Goal: Task Accomplishment & Management: Use online tool/utility

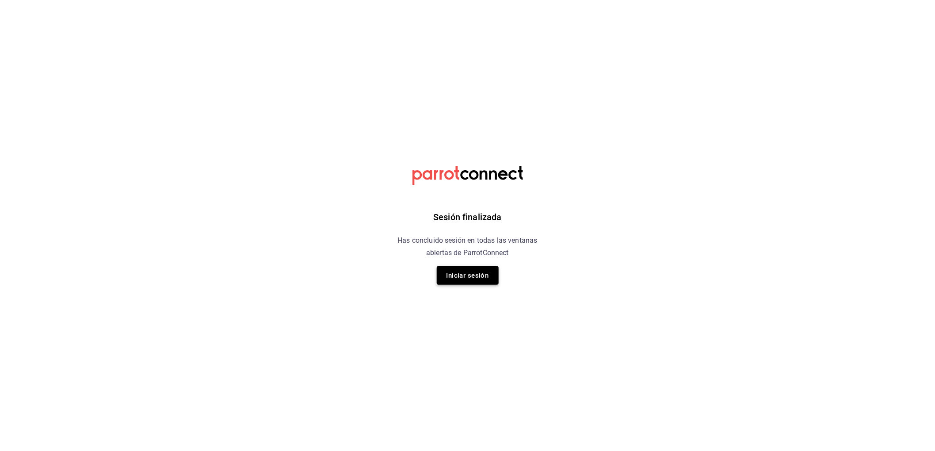
click at [456, 279] on button "Iniciar sesión" at bounding box center [468, 275] width 62 height 19
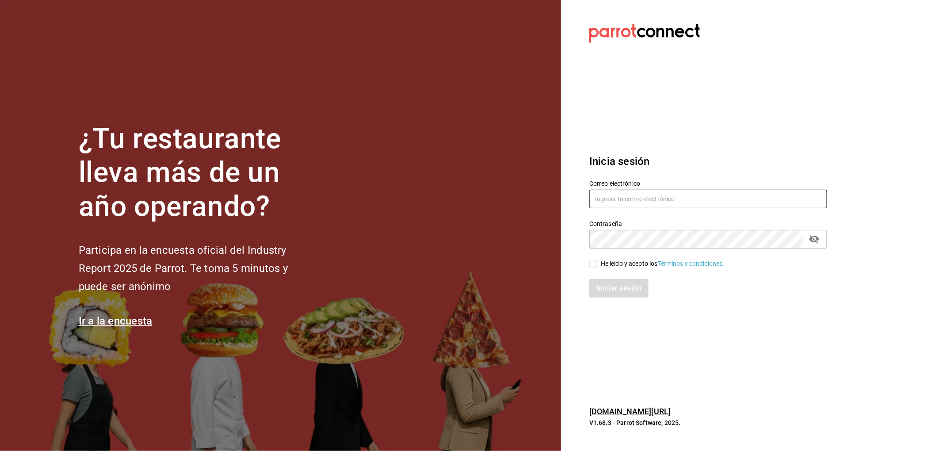
click at [628, 206] on input "text" at bounding box center [709, 199] width 238 height 19
type input "ismael.briones@grupocosteno.com"
click at [593, 266] on input "He leído y acepto los Términos y condiciones." at bounding box center [594, 264] width 8 height 8
checkbox input "true"
click at [617, 296] on button "Iniciar sesión" at bounding box center [620, 288] width 60 height 19
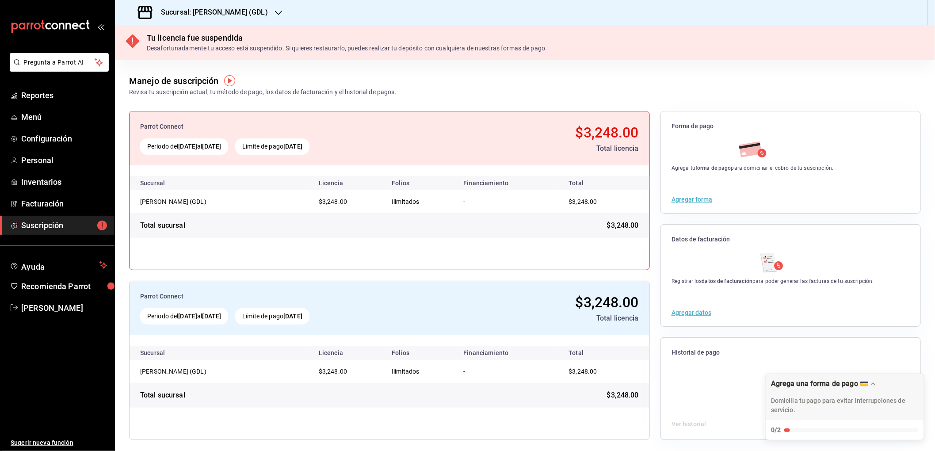
click at [183, 5] on div "Sucursal: [PERSON_NAME] (GDL)" at bounding box center [204, 12] width 164 height 25
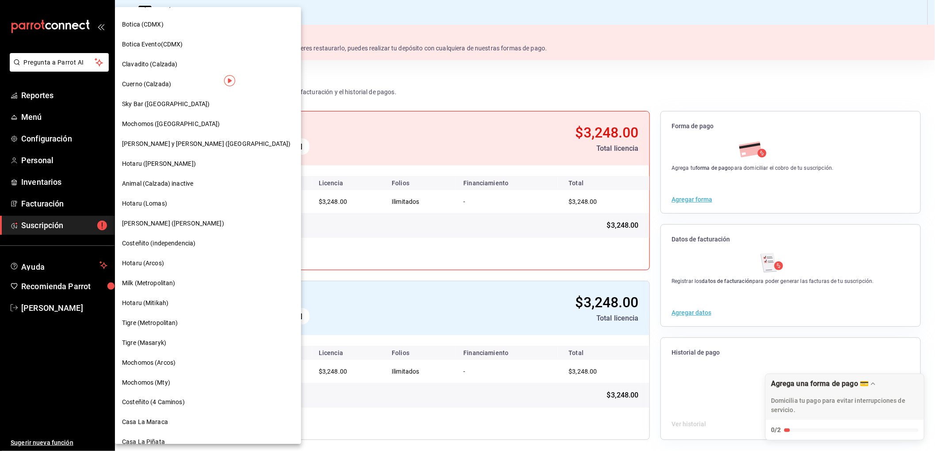
scroll to position [486, 0]
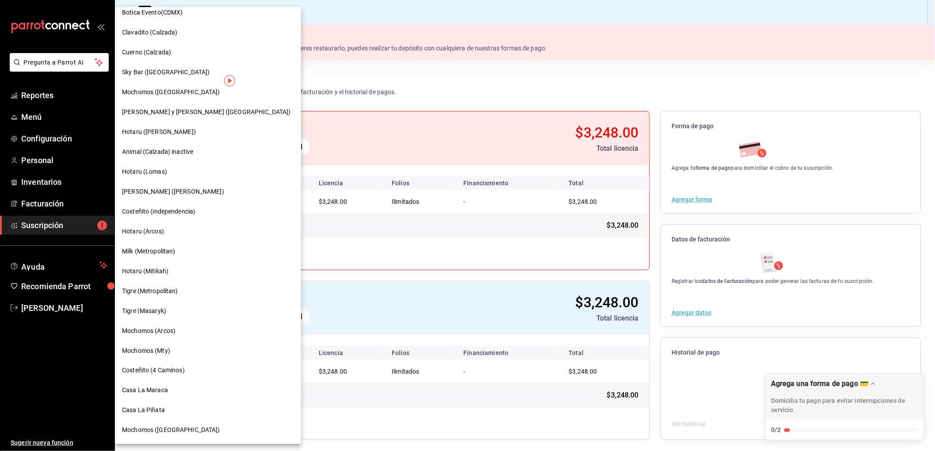
click at [152, 413] on span "Casa La Piñata" at bounding box center [143, 410] width 43 height 9
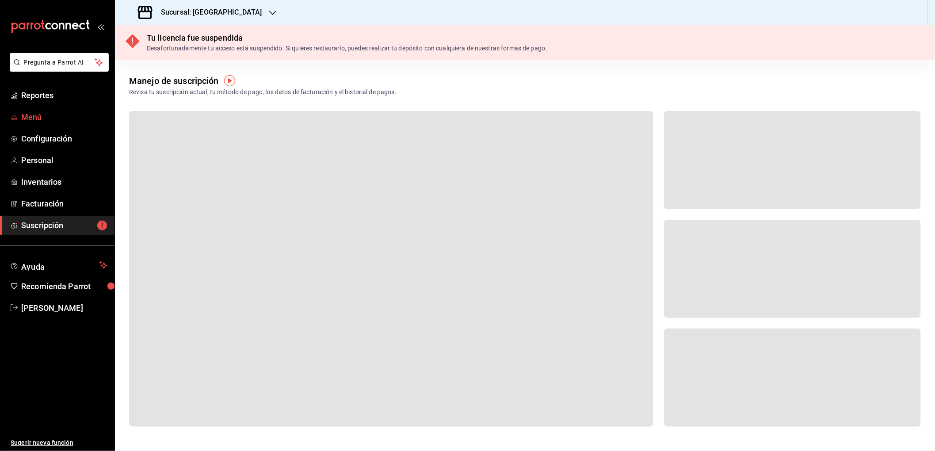
click at [31, 115] on span "Menú" at bounding box center [64, 117] width 86 height 12
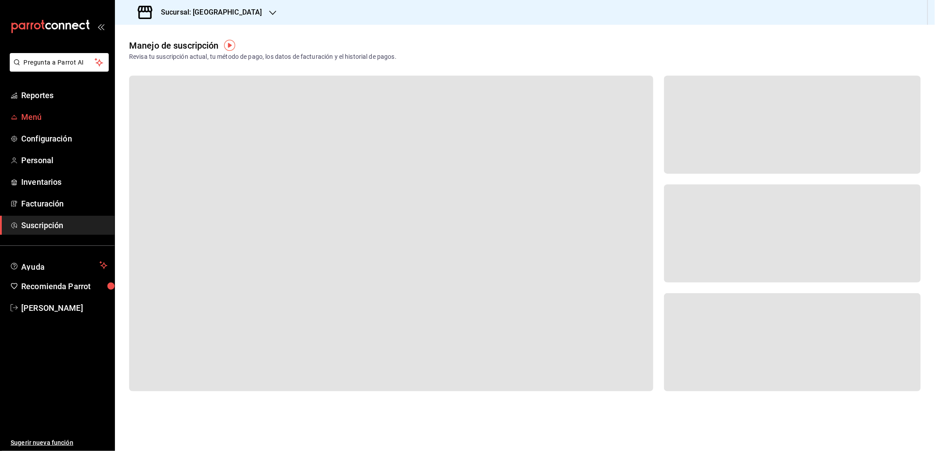
click at [21, 117] on span "Menú" at bounding box center [64, 117] width 86 height 12
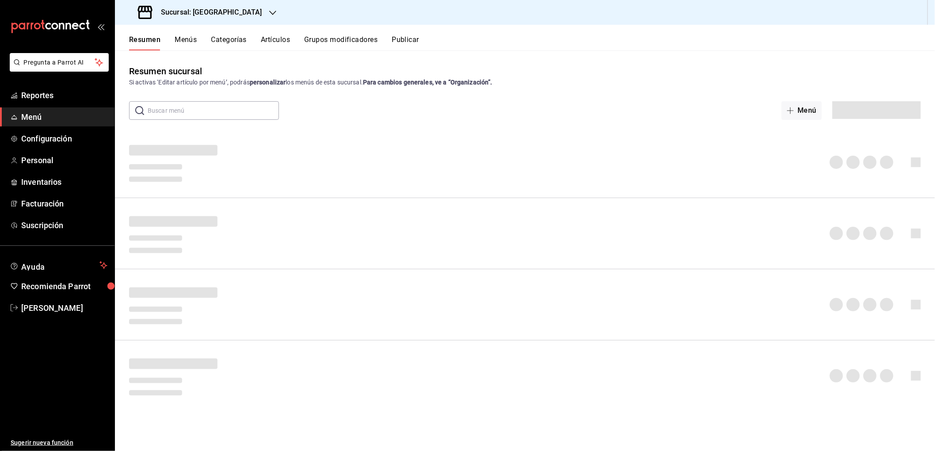
click at [238, 38] on button "Categorías" at bounding box center [229, 42] width 36 height 15
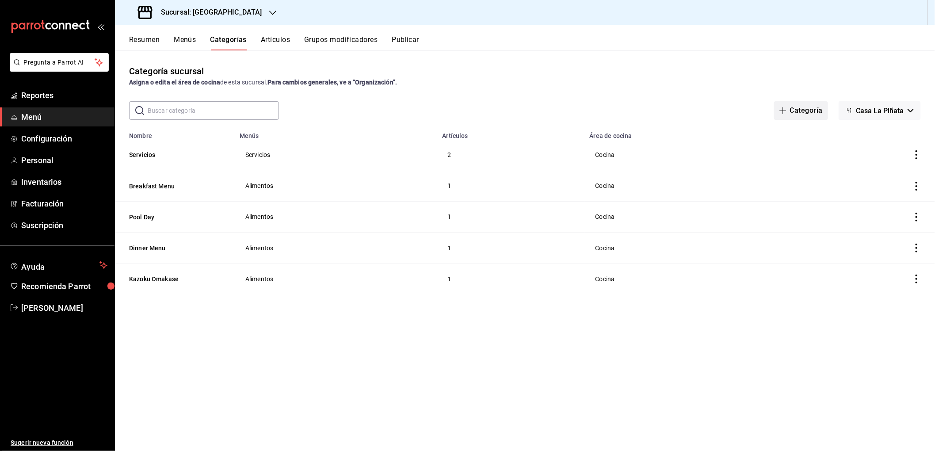
click at [801, 110] on button "Categoría" at bounding box center [801, 110] width 54 height 19
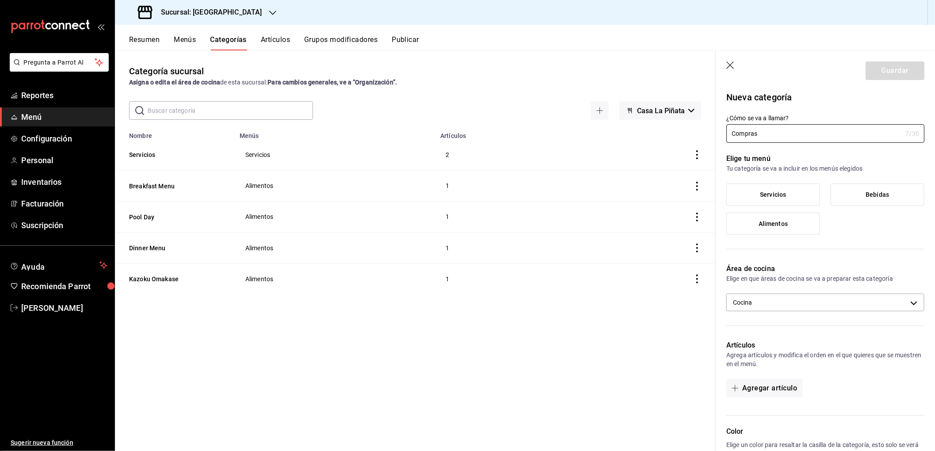
type input "Compras"
click at [771, 196] on span "Servicios" at bounding box center [774, 195] width 26 height 8
click at [0, 0] on input "Servicios" at bounding box center [0, 0] width 0 height 0
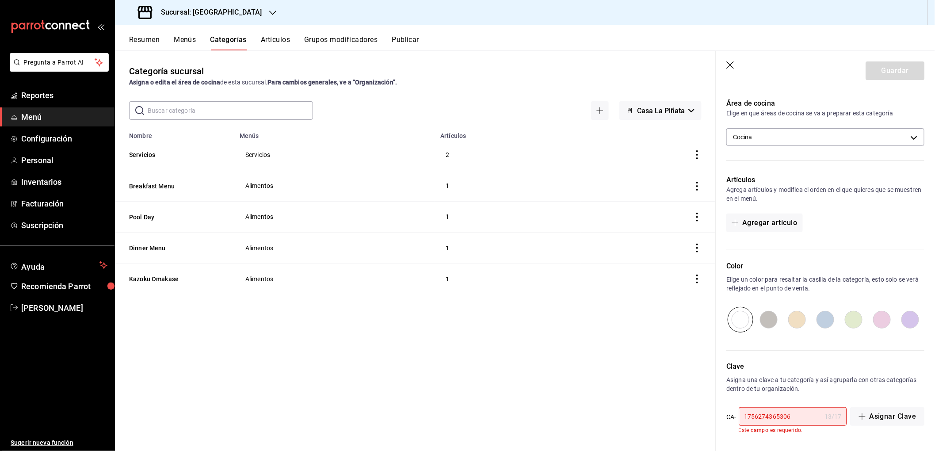
click at [802, 417] on input "1756274365306" at bounding box center [780, 417] width 82 height 18
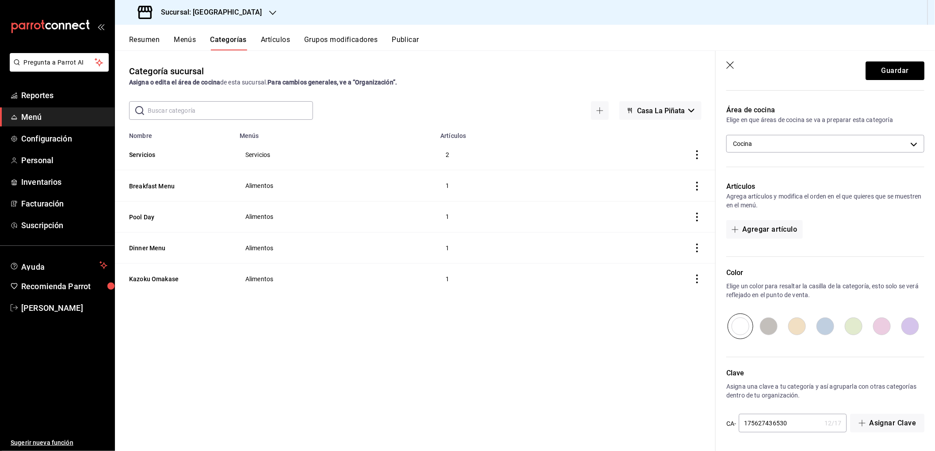
scroll to position [158, 0]
type input "1756274365306"
click at [888, 67] on button "Guardar" at bounding box center [895, 70] width 59 height 19
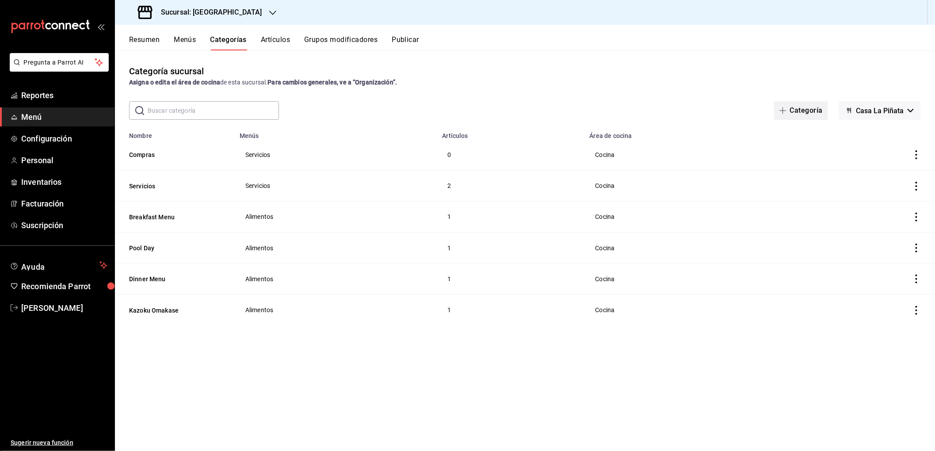
click at [802, 111] on button "Categoría" at bounding box center [801, 110] width 54 height 19
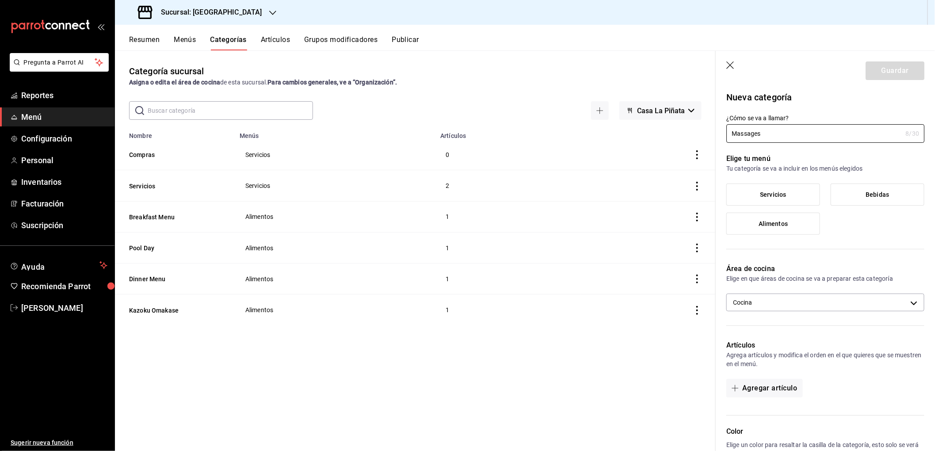
type input "Massages"
click at [761, 193] on span "Servicios" at bounding box center [774, 195] width 26 height 8
click at [0, 0] on input "Servicios" at bounding box center [0, 0] width 0 height 0
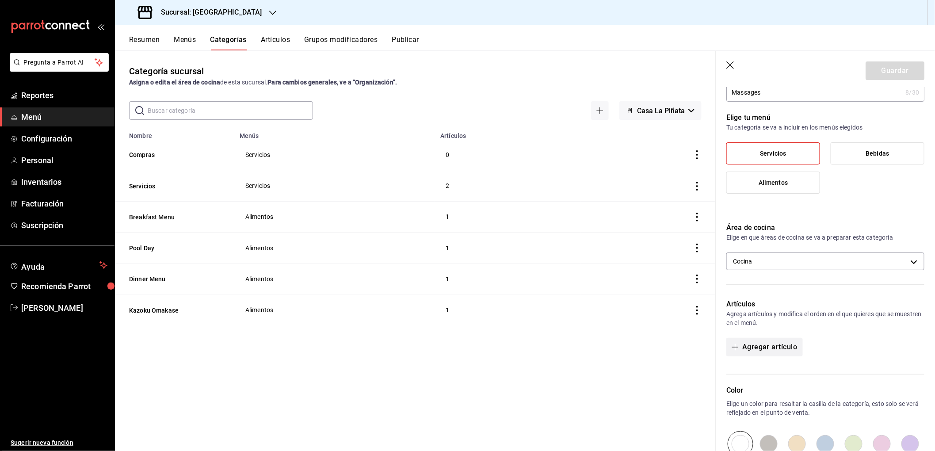
scroll to position [165, 0]
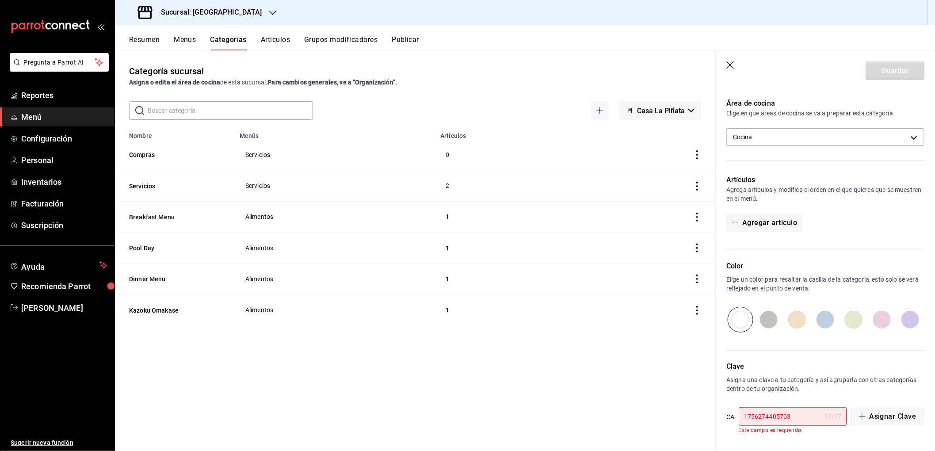
click at [799, 419] on input "1756274405703" at bounding box center [780, 417] width 82 height 18
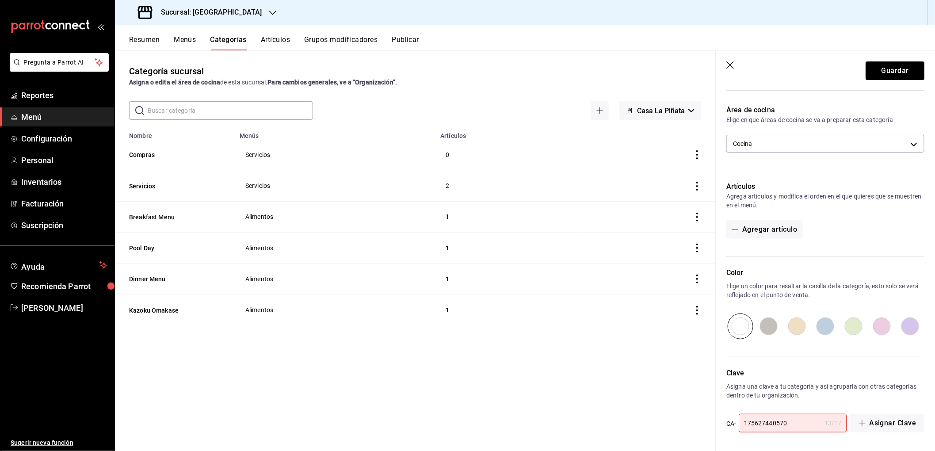
type input "1756274405703"
click at [883, 62] on button "Guardar" at bounding box center [895, 70] width 59 height 19
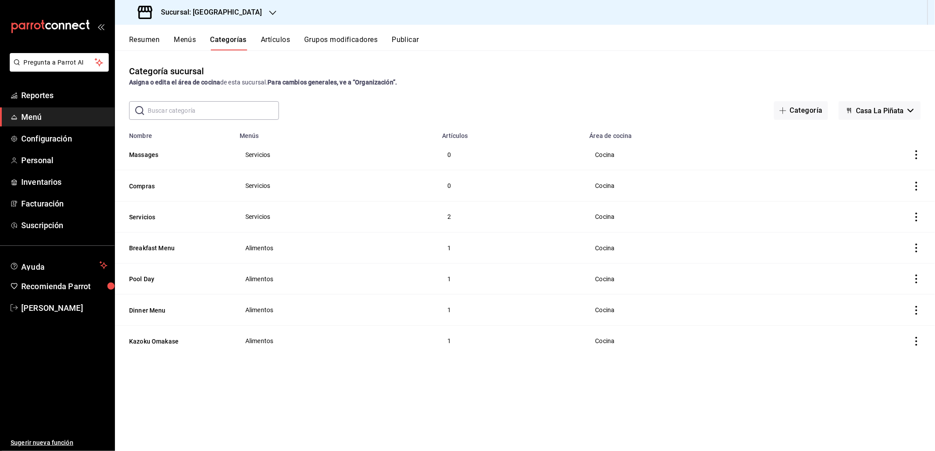
click at [183, 37] on button "Menús" at bounding box center [185, 42] width 22 height 15
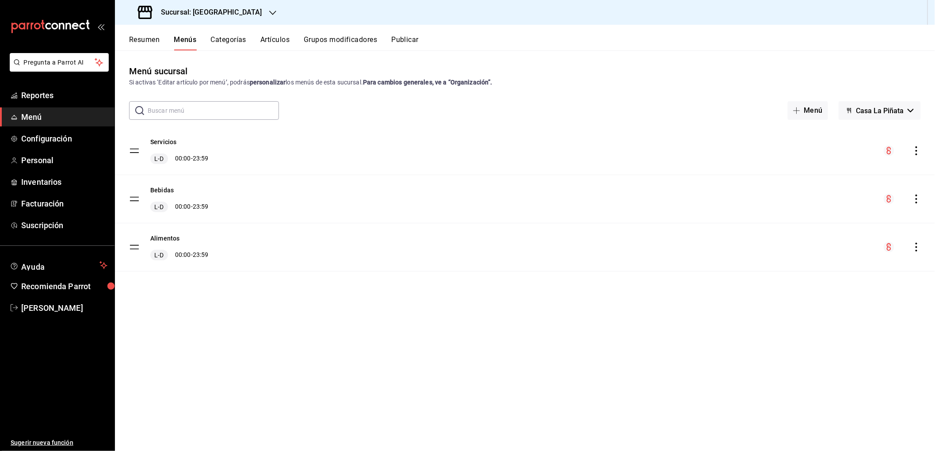
click at [228, 38] on button "Categorías" at bounding box center [229, 42] width 36 height 15
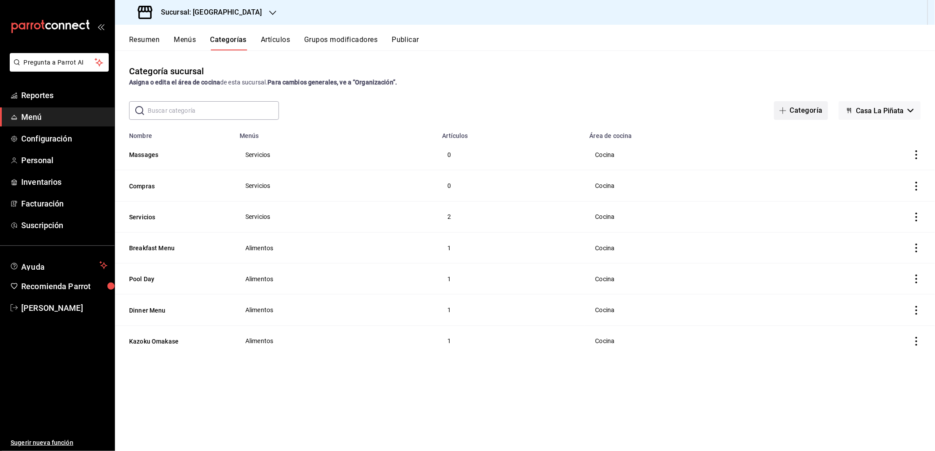
click at [804, 113] on button "Categoría" at bounding box center [801, 110] width 54 height 19
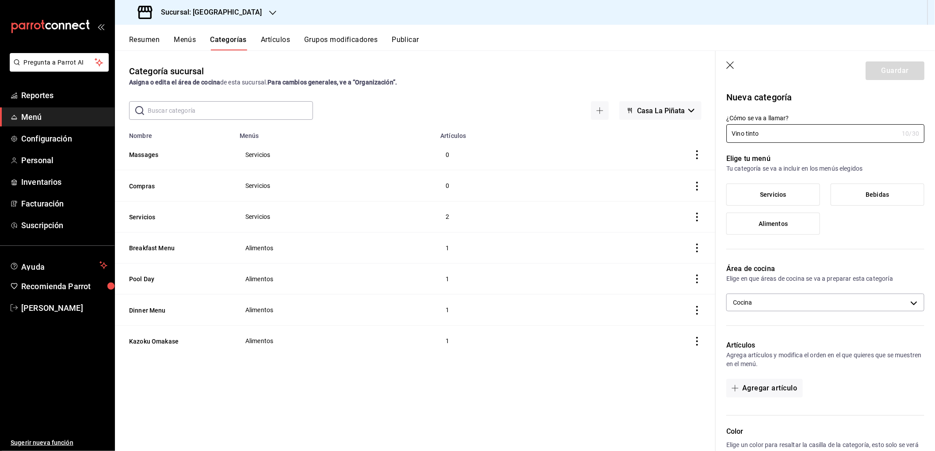
type input "Vino tinto"
click at [883, 198] on span "Bebidas" at bounding box center [877, 195] width 23 height 8
click at [0, 0] on input "Bebidas" at bounding box center [0, 0] width 0 height 0
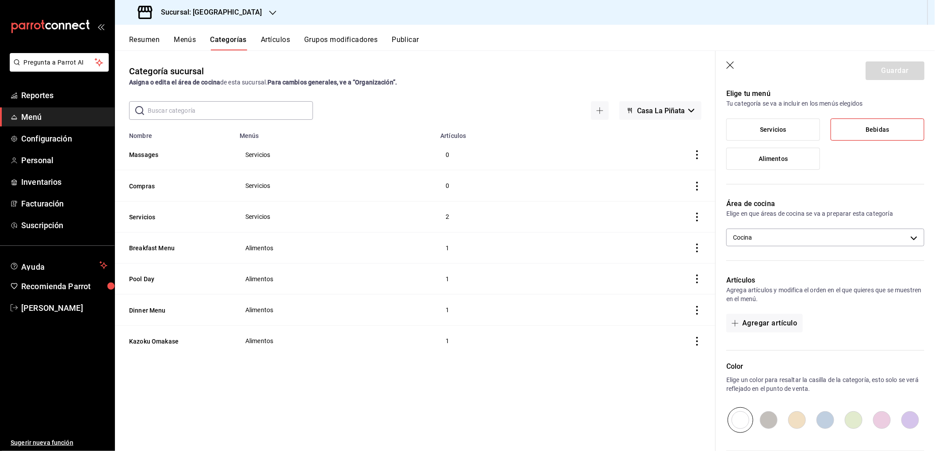
scroll to position [165, 0]
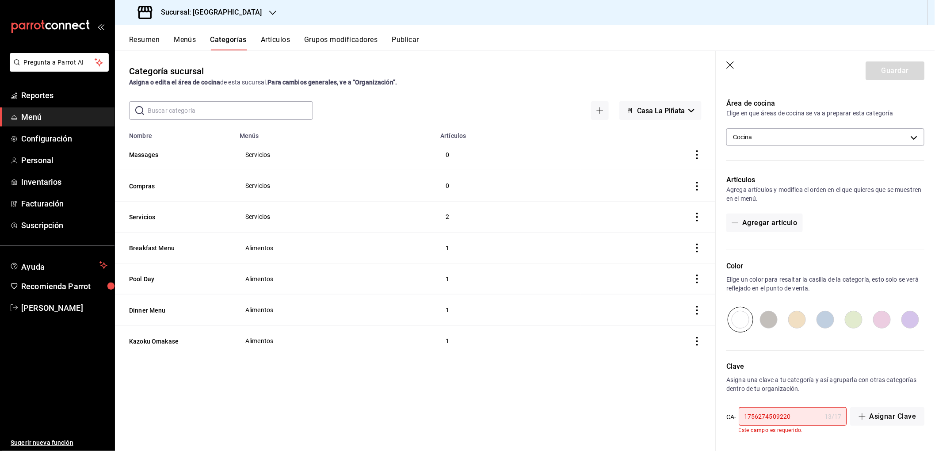
click at [794, 419] on input "1756274509220" at bounding box center [780, 417] width 82 height 18
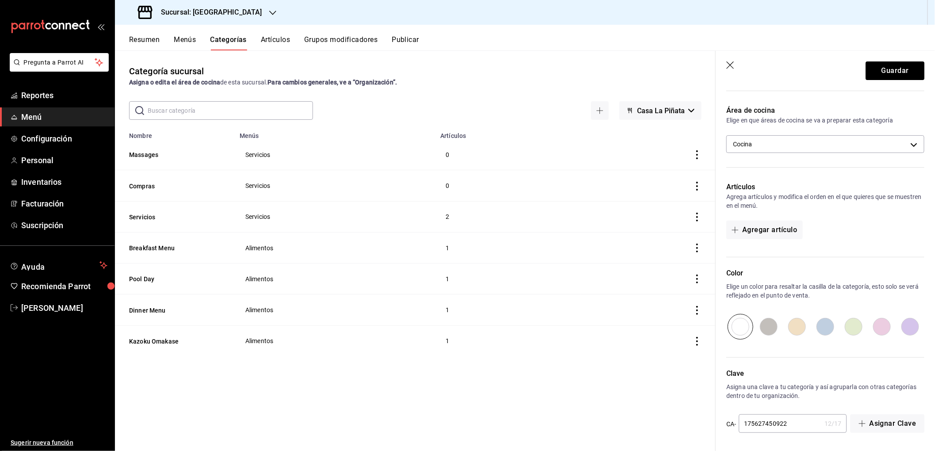
type input "1756274509220"
click at [886, 70] on button "Guardar" at bounding box center [895, 70] width 59 height 19
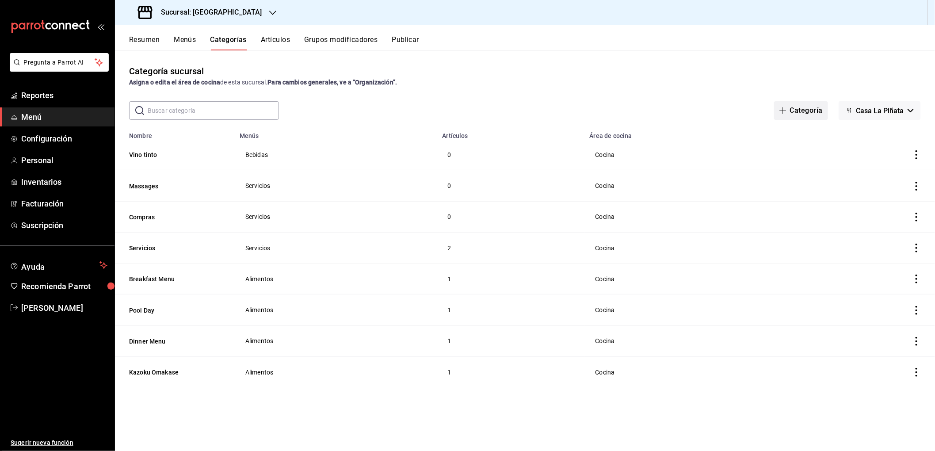
click at [799, 109] on button "Categoría" at bounding box center [801, 110] width 54 height 19
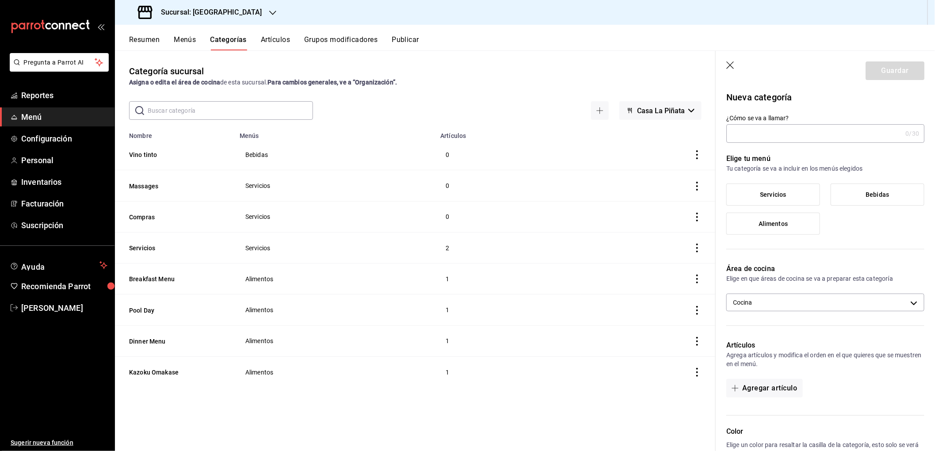
click at [748, 136] on input "¿Cómo se va a llamar?" at bounding box center [815, 134] width 176 height 18
type input "[PERSON_NAME]"
click at [863, 189] on label "Bebidas" at bounding box center [877, 194] width 93 height 21
click at [0, 0] on input "Bebidas" at bounding box center [0, 0] width 0 height 0
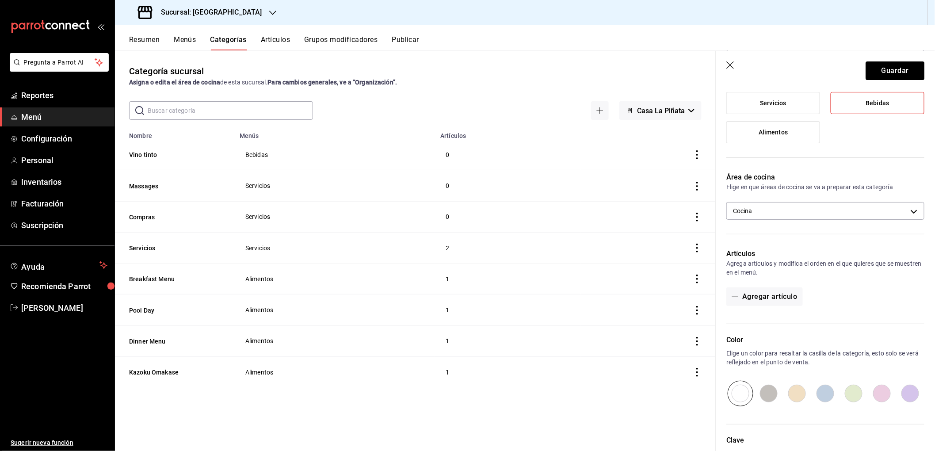
scroll to position [158, 0]
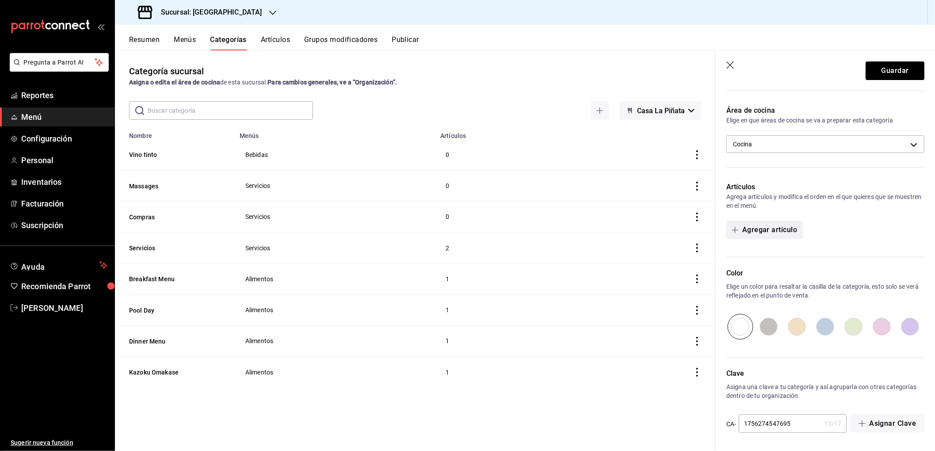
click at [774, 227] on button "Agregar artículo" at bounding box center [765, 230] width 76 height 19
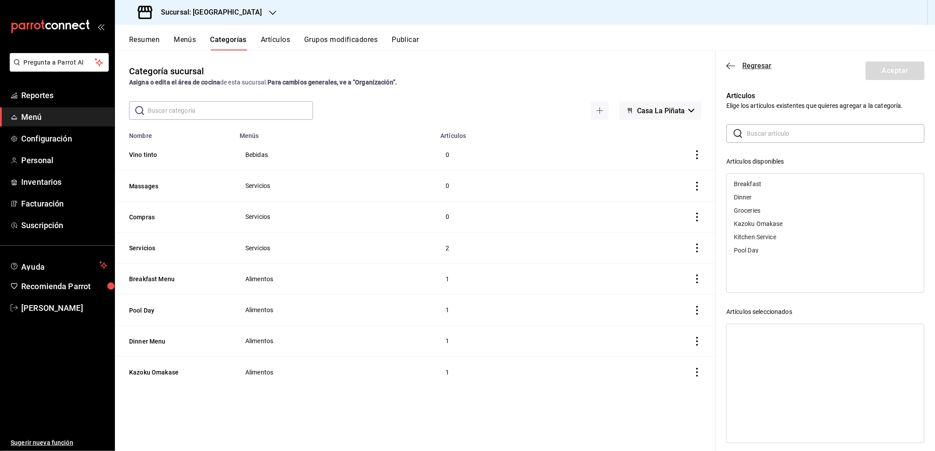
click at [735, 68] on icon "button" at bounding box center [731, 66] width 9 height 8
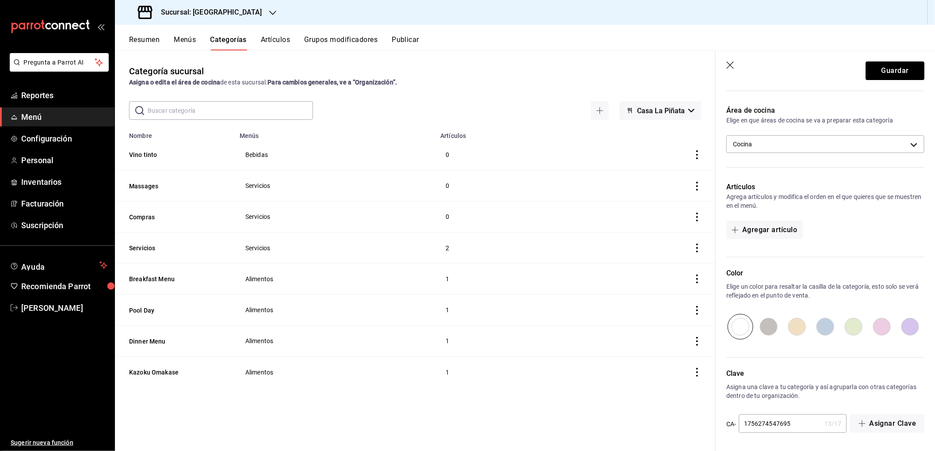
scroll to position [0, 0]
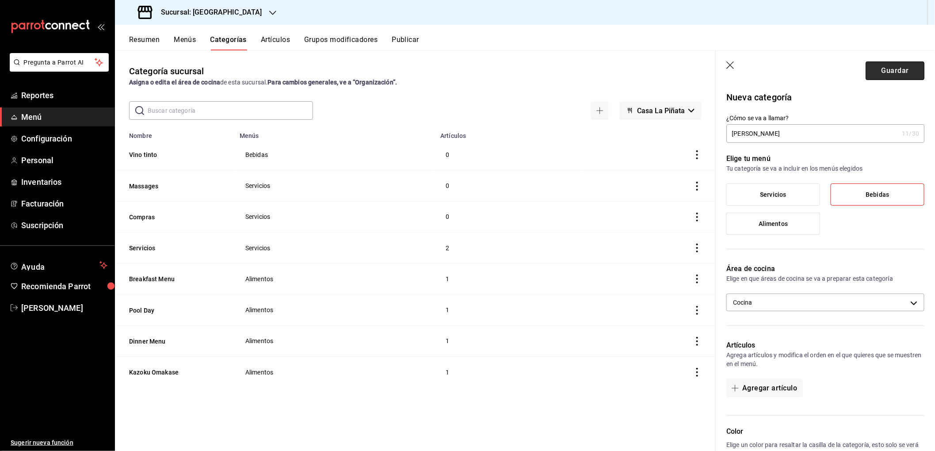
click at [885, 73] on button "Guardar" at bounding box center [895, 70] width 59 height 19
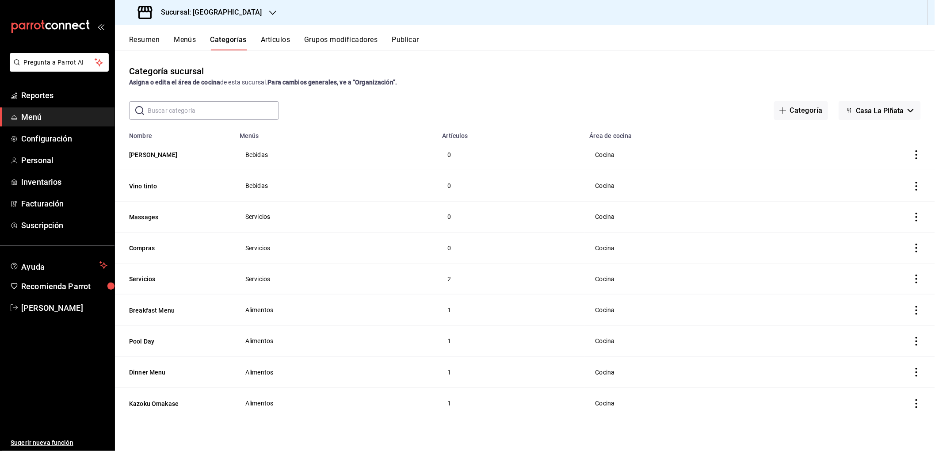
drag, startPoint x: 799, startPoint y: 112, endPoint x: 766, endPoint y: 104, distance: 34.1
click at [799, 112] on button "Categoría" at bounding box center [801, 110] width 54 height 19
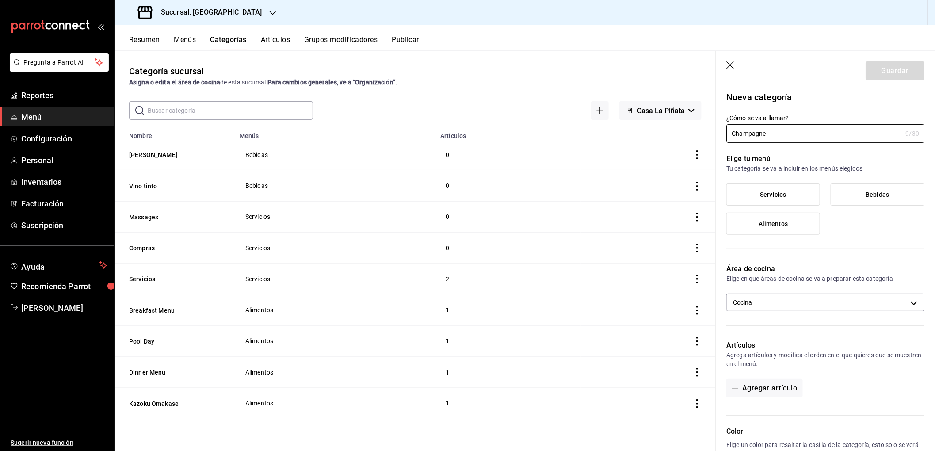
type input "Champagne"
click at [879, 195] on span "Bebidas" at bounding box center [877, 195] width 23 height 8
click at [0, 0] on input "Bebidas" at bounding box center [0, 0] width 0 height 0
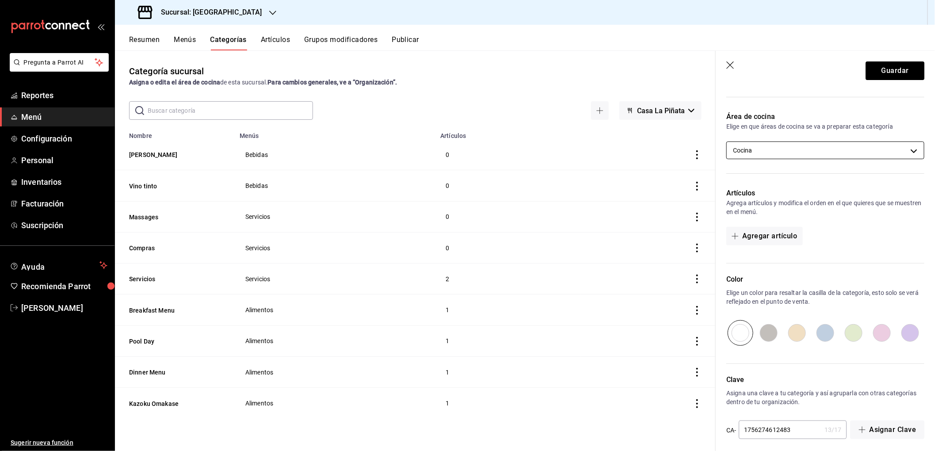
scroll to position [158, 0]
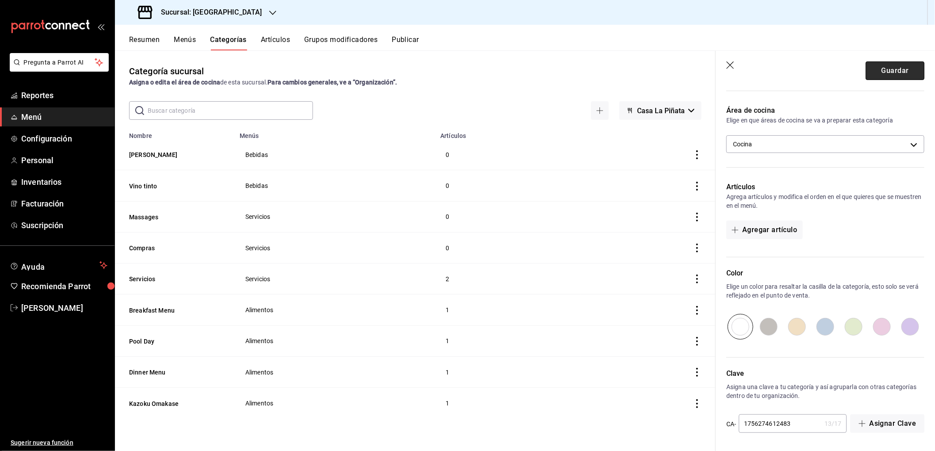
click at [875, 69] on button "Guardar" at bounding box center [895, 70] width 59 height 19
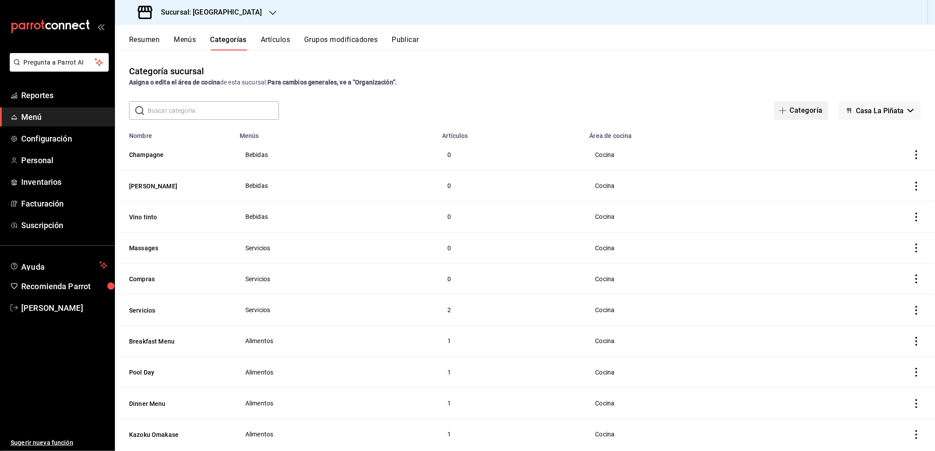
click at [799, 111] on button "Categoría" at bounding box center [801, 110] width 54 height 19
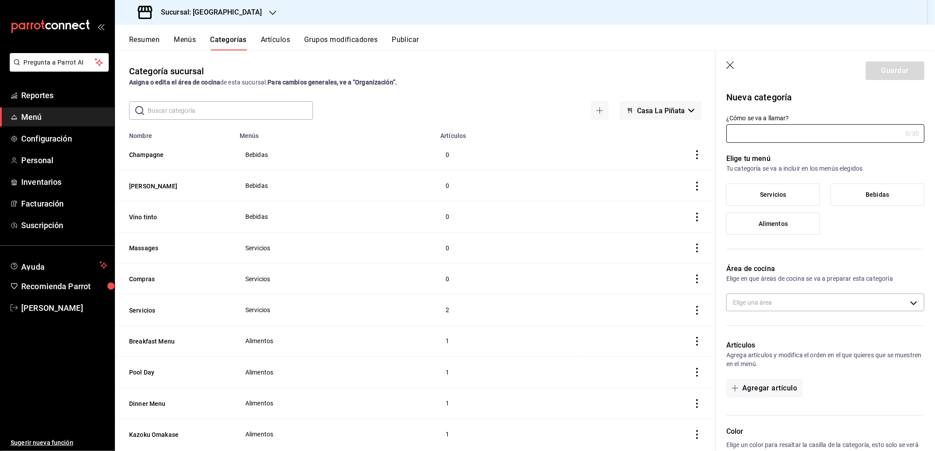
type input "1756274648843"
type input "537313b1-d8fc-4523-afdb-479d4e6ee79a"
click at [761, 130] on input "¿Cómo se va a llamar?" at bounding box center [815, 134] width 176 height 18
type input "[PERSON_NAME]"
click at [871, 188] on label "Bebidas" at bounding box center [877, 194] width 93 height 21
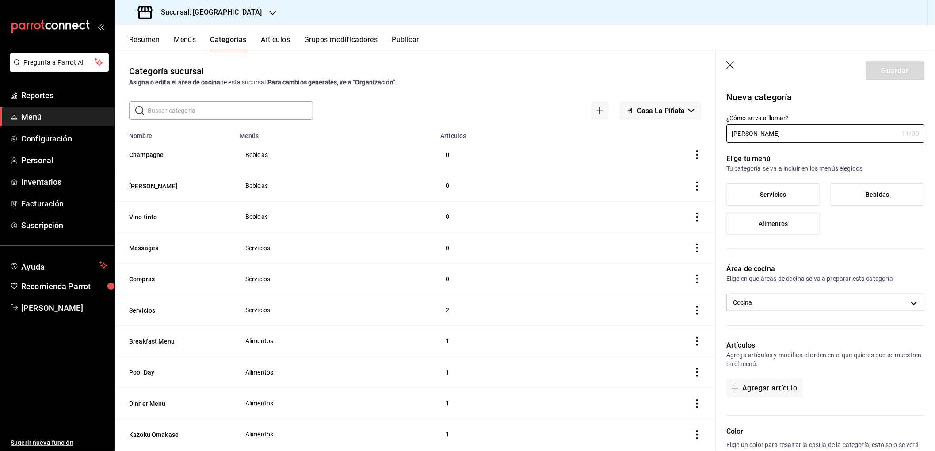
click at [0, 0] on input "Bebidas" at bounding box center [0, 0] width 0 height 0
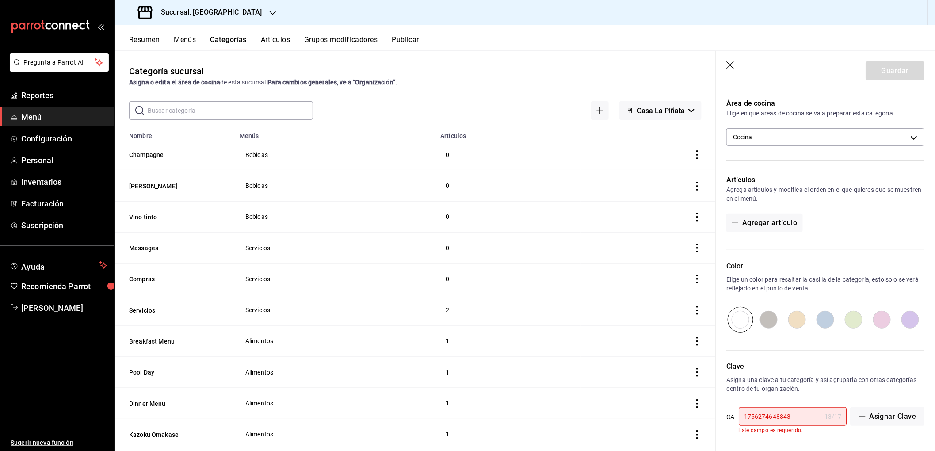
click at [799, 418] on input "1756274648843" at bounding box center [780, 417] width 82 height 18
type input "1756274648843"
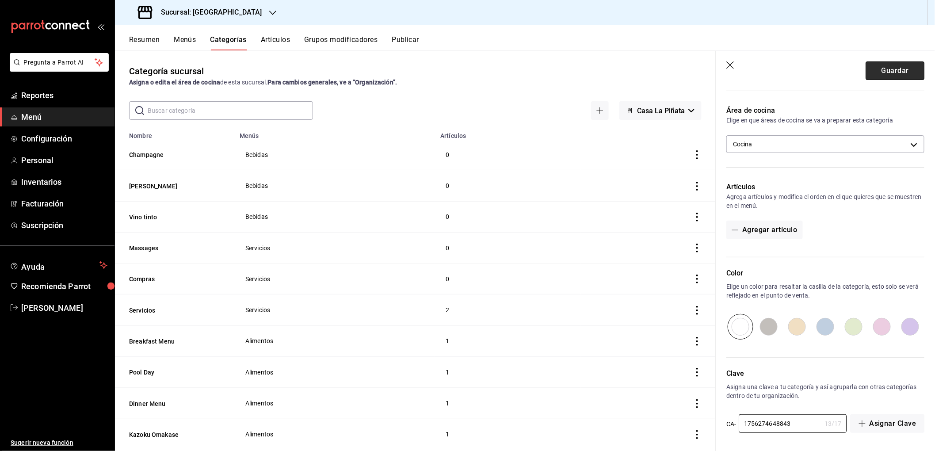
click at [881, 75] on button "Guardar" at bounding box center [895, 70] width 59 height 19
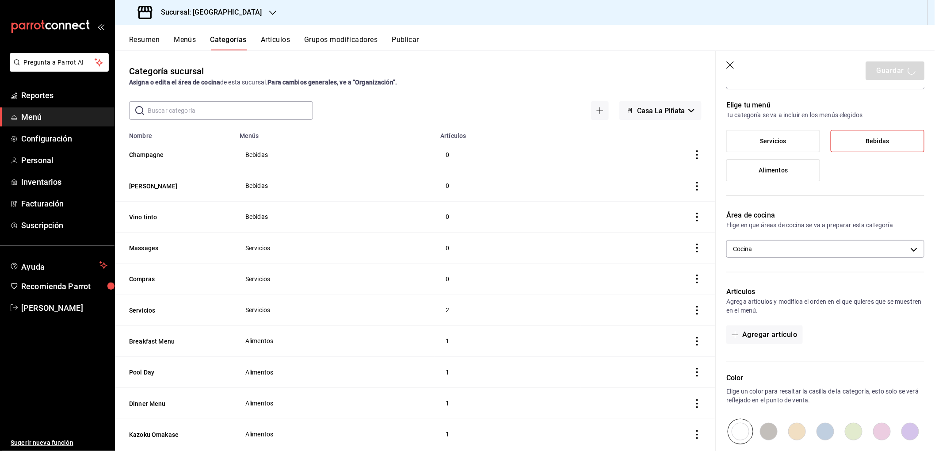
scroll to position [0, 0]
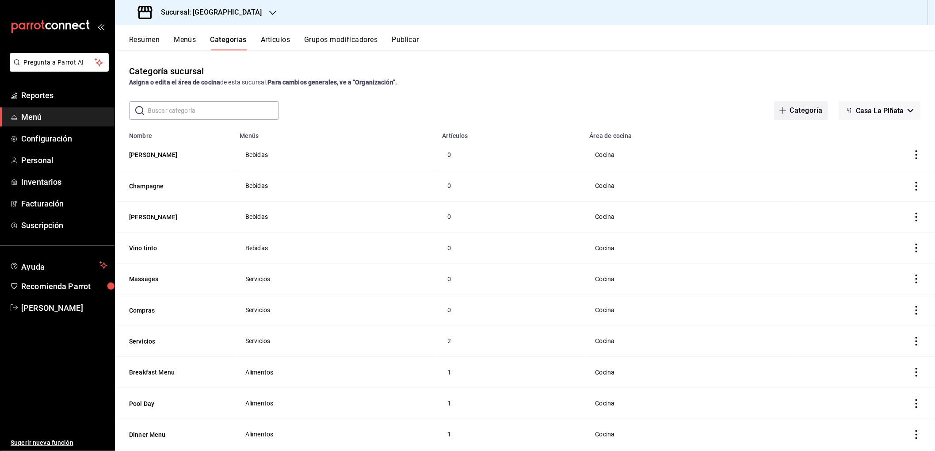
click at [793, 111] on button "Categoría" at bounding box center [801, 110] width 54 height 19
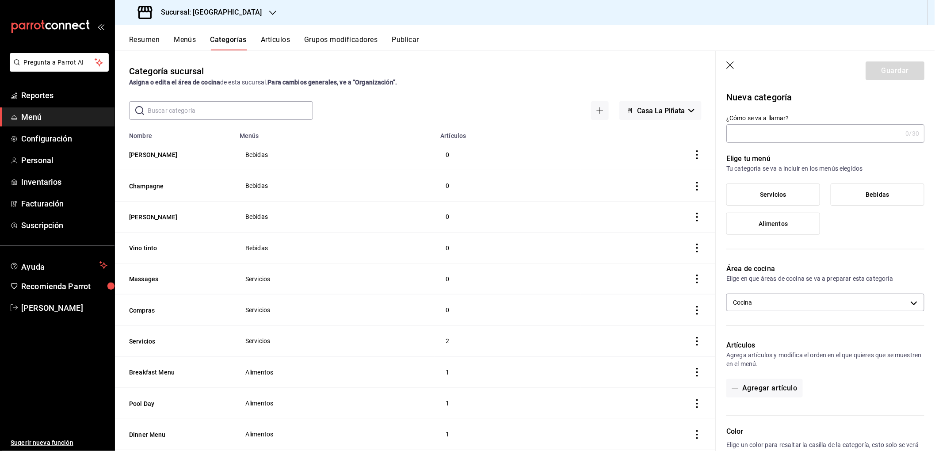
click at [766, 142] on input "¿Cómo se va a llamar?" at bounding box center [815, 134] width 176 height 18
type input "Tequila"
click at [880, 192] on span "Bebidas" at bounding box center [877, 195] width 23 height 8
click at [0, 0] on input "Bebidas" at bounding box center [0, 0] width 0 height 0
click at [881, 71] on button "Guardar" at bounding box center [895, 70] width 59 height 19
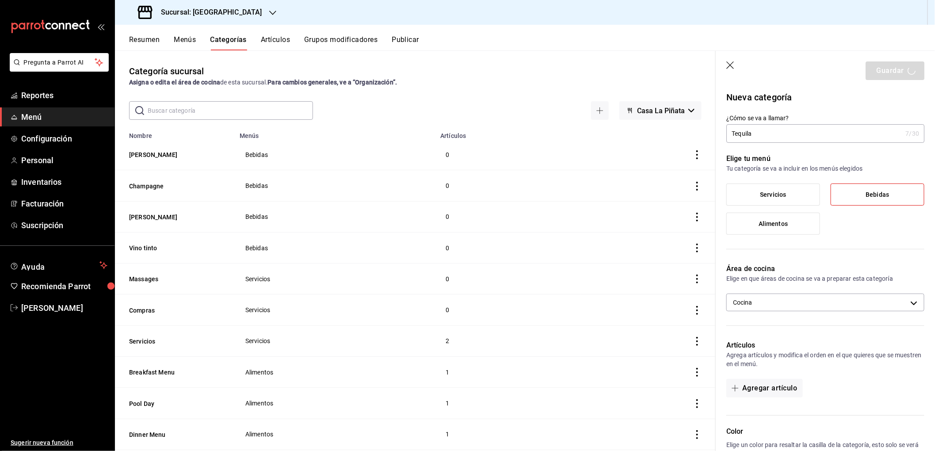
scroll to position [158, 0]
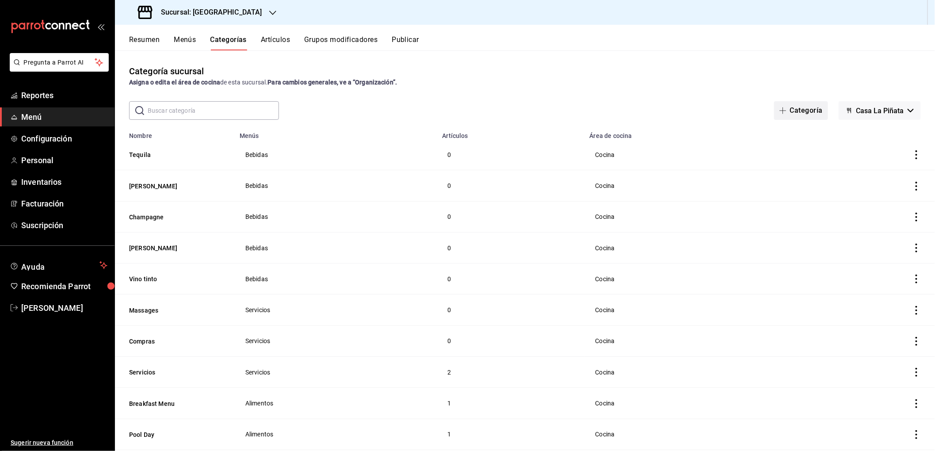
click at [791, 108] on button "Categoría" at bounding box center [801, 110] width 54 height 19
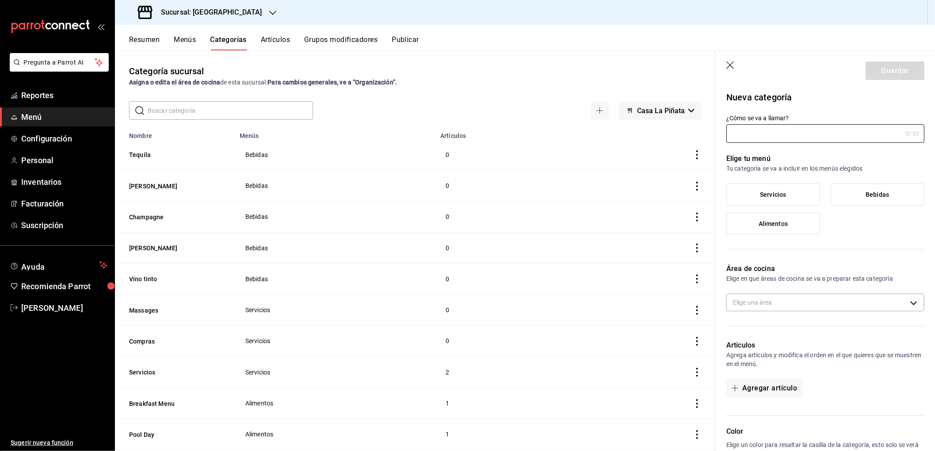
type input "537313b1-d8fc-4523-afdb-479d4e6ee79a"
click at [743, 137] on input "¿Cómo se va a llamar?" at bounding box center [815, 134] width 176 height 18
type input "Whisky"
click at [869, 197] on span "Bebidas" at bounding box center [877, 195] width 23 height 8
click at [0, 0] on input "Bebidas" at bounding box center [0, 0] width 0 height 0
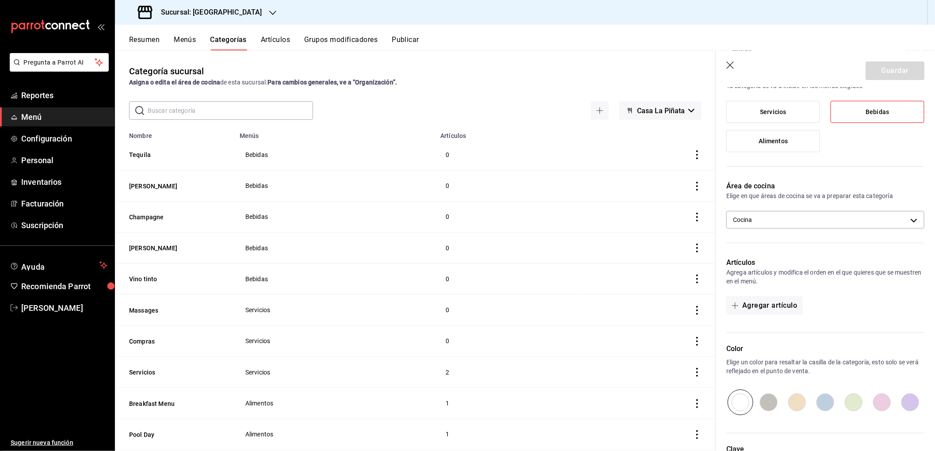
scroll to position [165, 0]
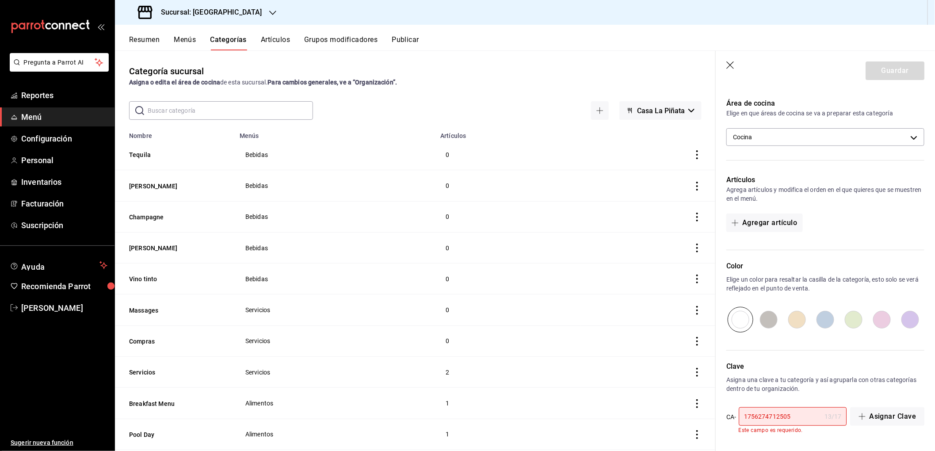
click at [802, 417] on input "1756274712505" at bounding box center [780, 417] width 82 height 18
type input "1756274712505"
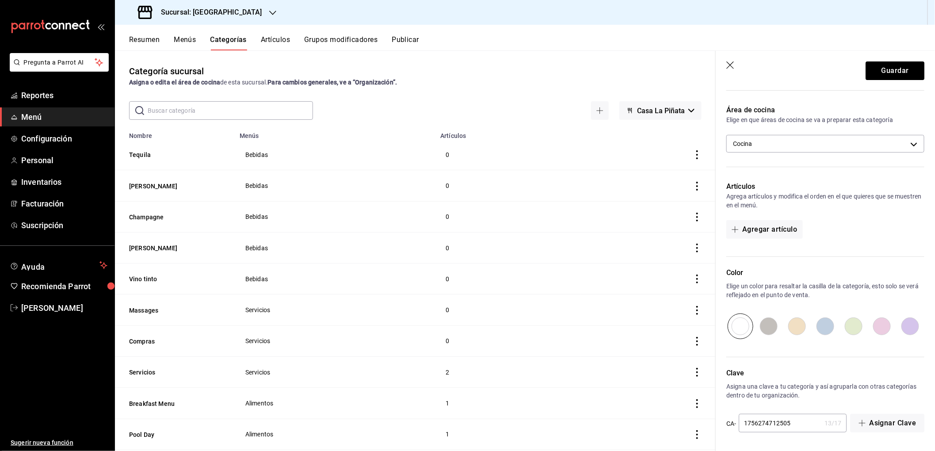
scroll to position [158, 0]
click at [882, 66] on button "Guardar" at bounding box center [895, 70] width 59 height 19
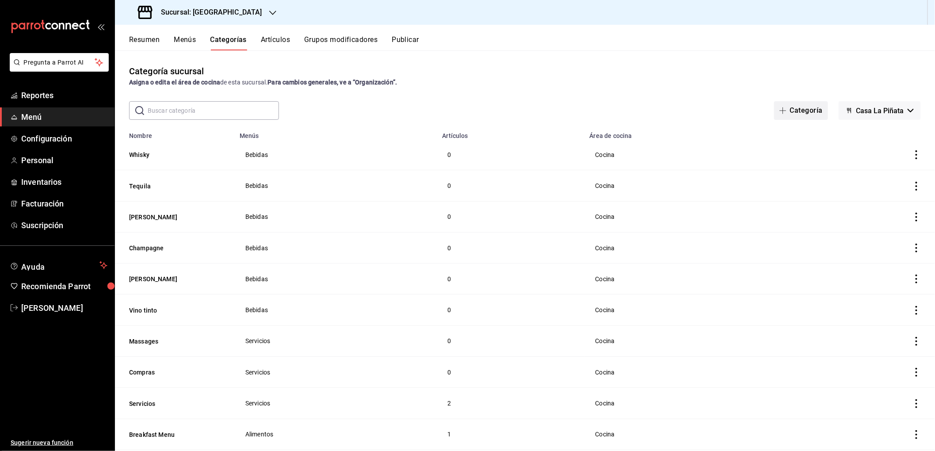
click at [794, 112] on button "Categoría" at bounding box center [801, 110] width 54 height 19
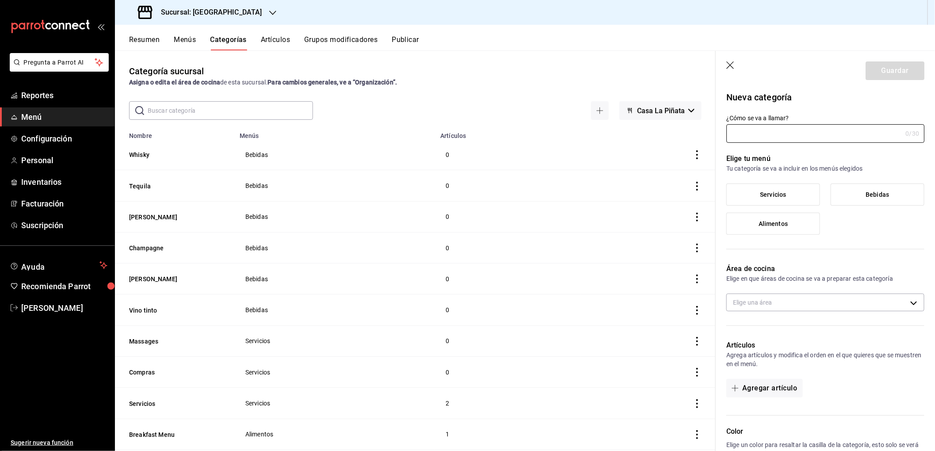
type input "537313b1-d8fc-4523-afdb-479d4e6ee79a"
type input "Vodka"
click at [873, 196] on span "Bebidas" at bounding box center [877, 195] width 23 height 8
click at [0, 0] on input "Bebidas" at bounding box center [0, 0] width 0 height 0
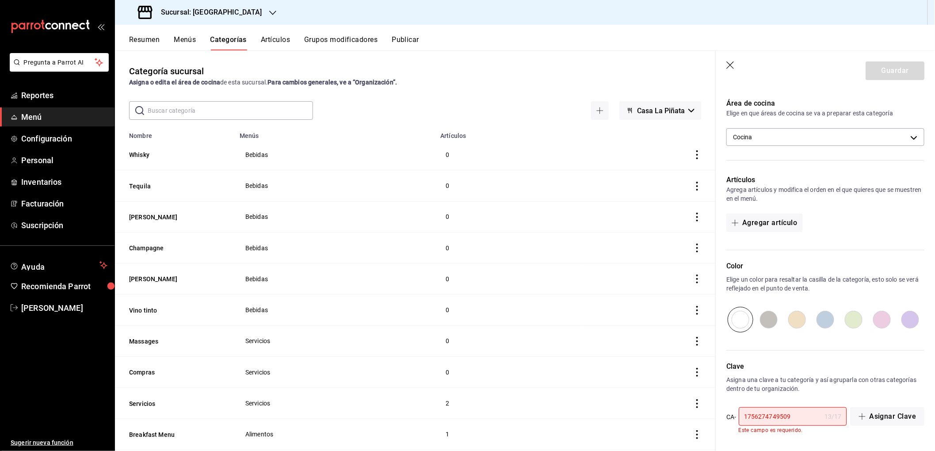
click at [802, 415] on input "1756274749509" at bounding box center [780, 417] width 82 height 18
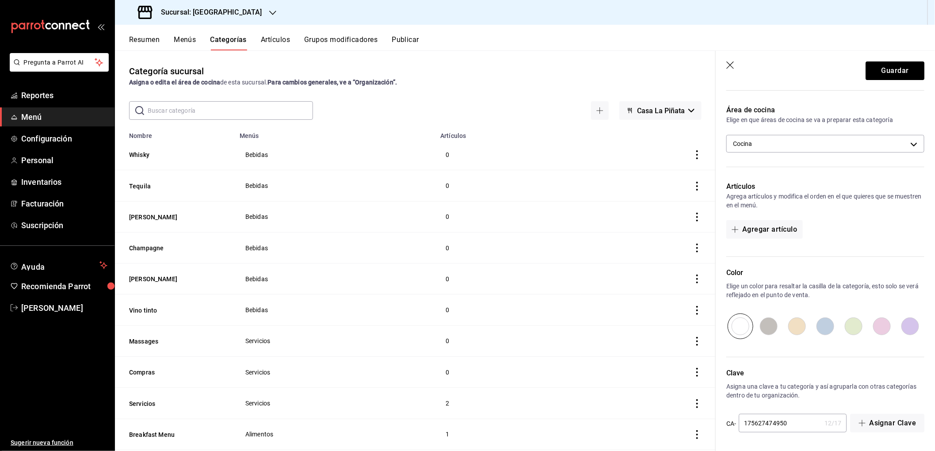
scroll to position [158, 0]
type input "1756274749509"
click at [887, 69] on button "Guardar" at bounding box center [895, 70] width 59 height 19
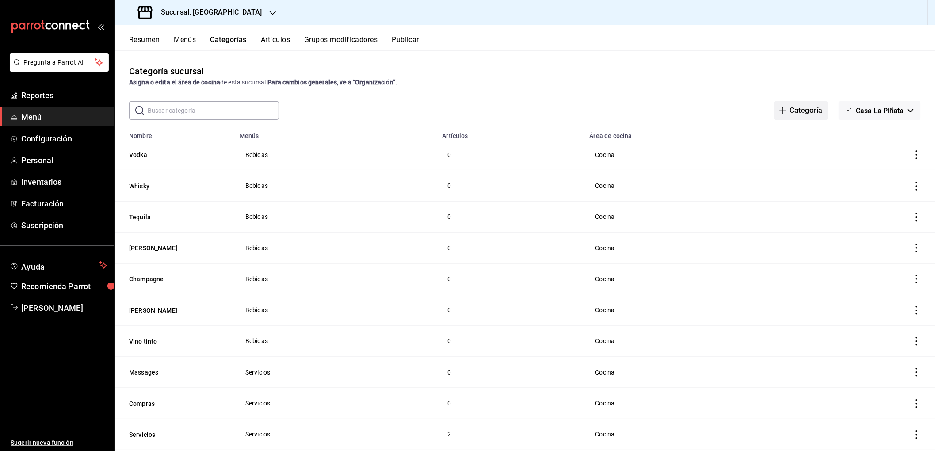
click at [780, 114] on button "Categoría" at bounding box center [801, 110] width 54 height 19
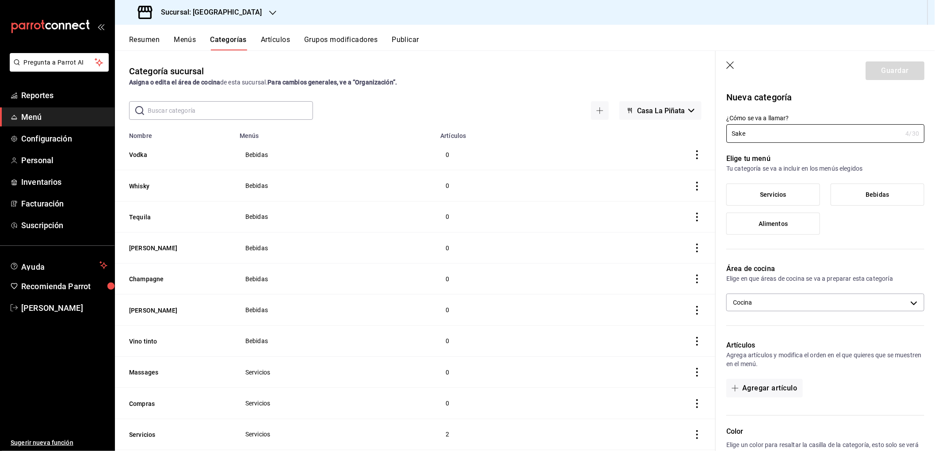
type input "Sake"
click at [866, 192] on span "Bebidas" at bounding box center [877, 195] width 23 height 8
click at [0, 0] on input "Bebidas" at bounding box center [0, 0] width 0 height 0
click at [888, 73] on button "Guardar" at bounding box center [895, 70] width 59 height 19
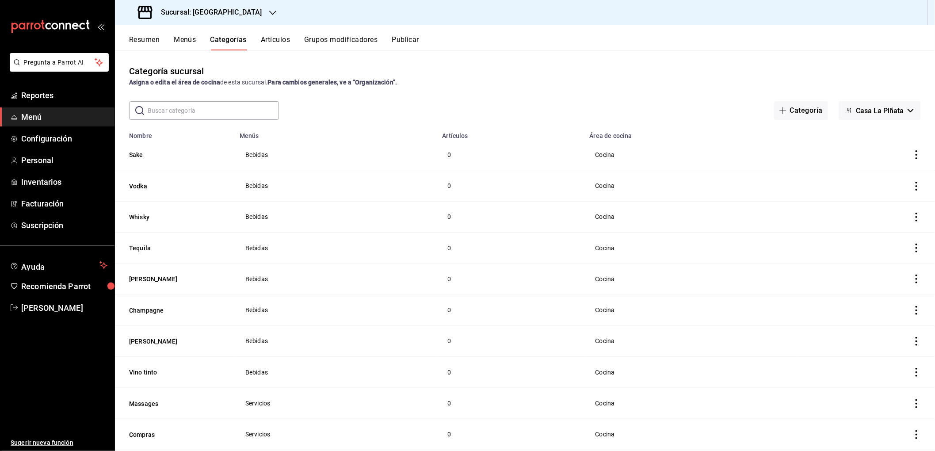
click at [279, 38] on button "Artículos" at bounding box center [275, 42] width 29 height 15
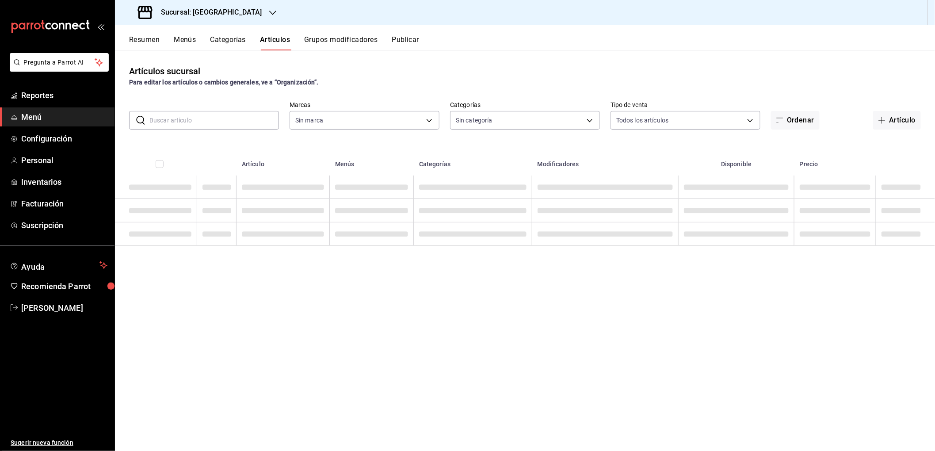
type input "18fd8c13-7b4d-4d51-bca4-54c7162e7755"
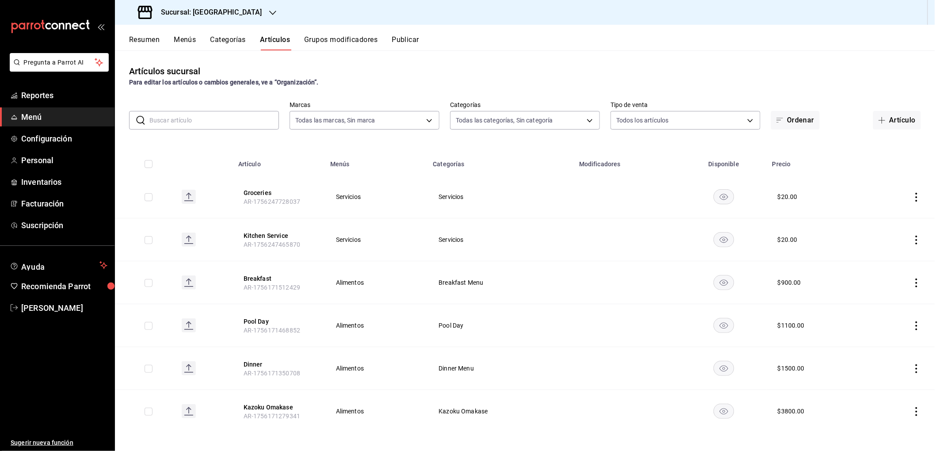
type input "d3aadcfb-9527-4ad9-960e-1a49af6822d5,a7d49338-7f98-4254-bf69-9ba15f2d56f7,7a3dc…"
click at [896, 122] on button "Artículo" at bounding box center [897, 120] width 48 height 19
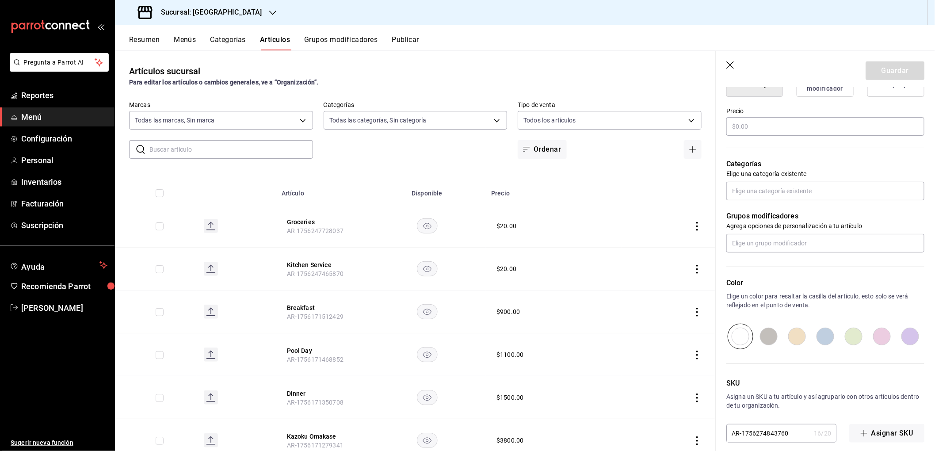
scroll to position [246, 0]
type input "MAssage 45 minutes"
click at [762, 123] on input "text" at bounding box center [826, 127] width 198 height 19
type input "$2700.00"
click at [772, 188] on input "text" at bounding box center [826, 192] width 198 height 19
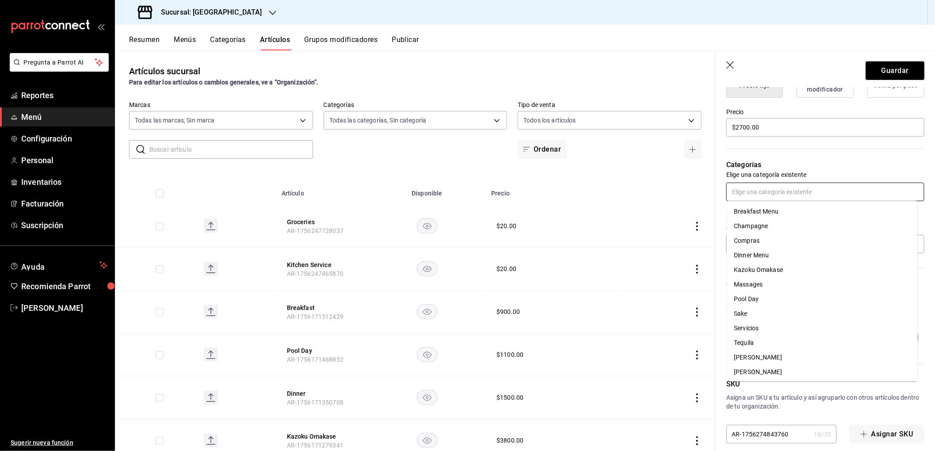
click at [759, 284] on li "Massages" at bounding box center [822, 284] width 191 height 15
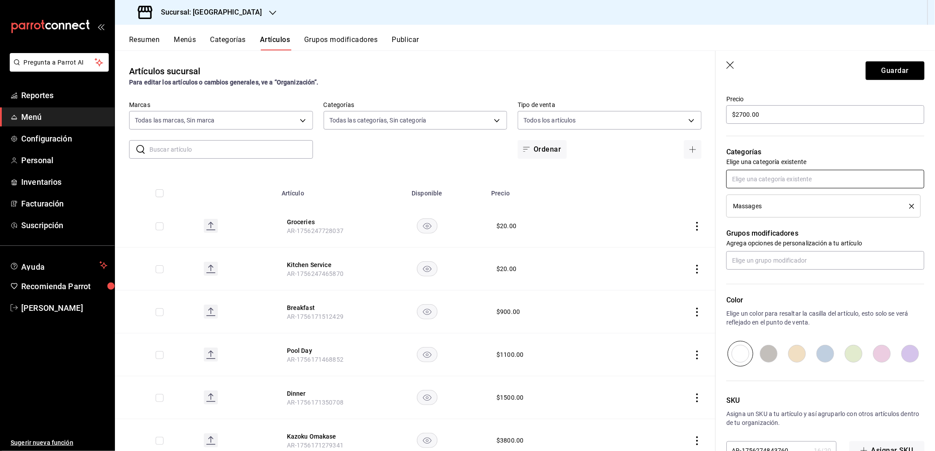
scroll to position [285, 0]
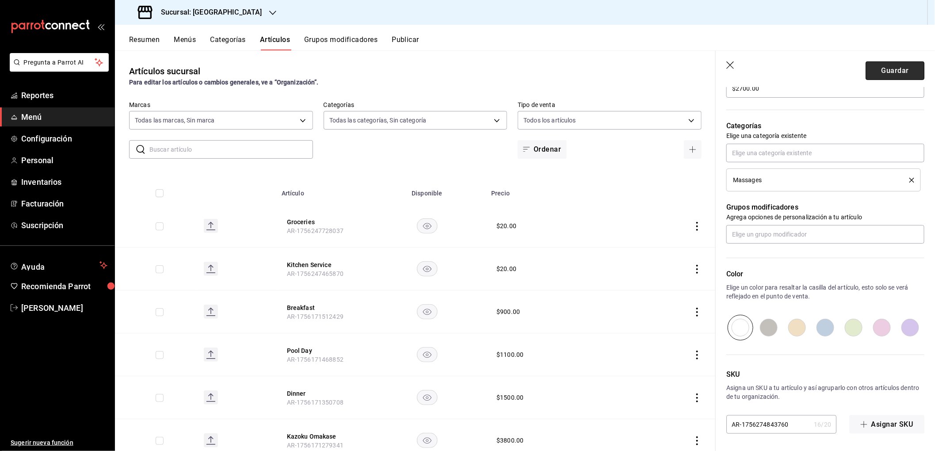
click at [886, 69] on button "Guardar" at bounding box center [895, 70] width 59 height 19
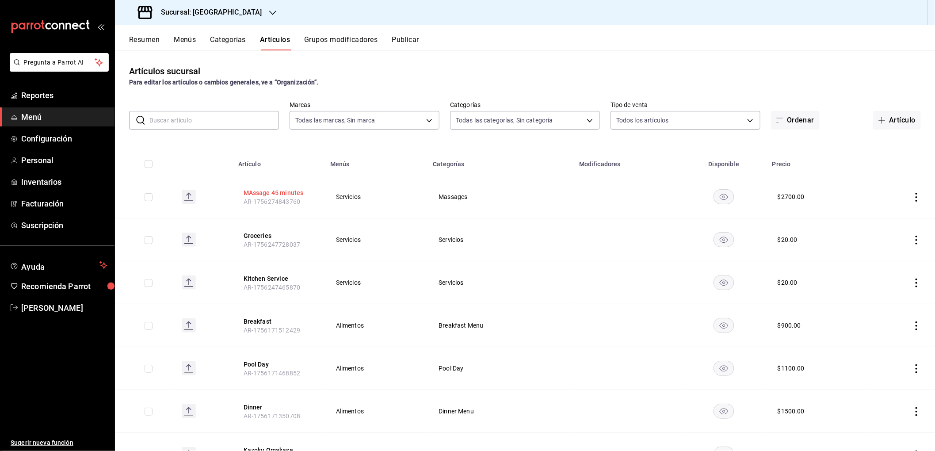
click at [268, 195] on button "MAssage 45 minutes" at bounding box center [279, 192] width 71 height 9
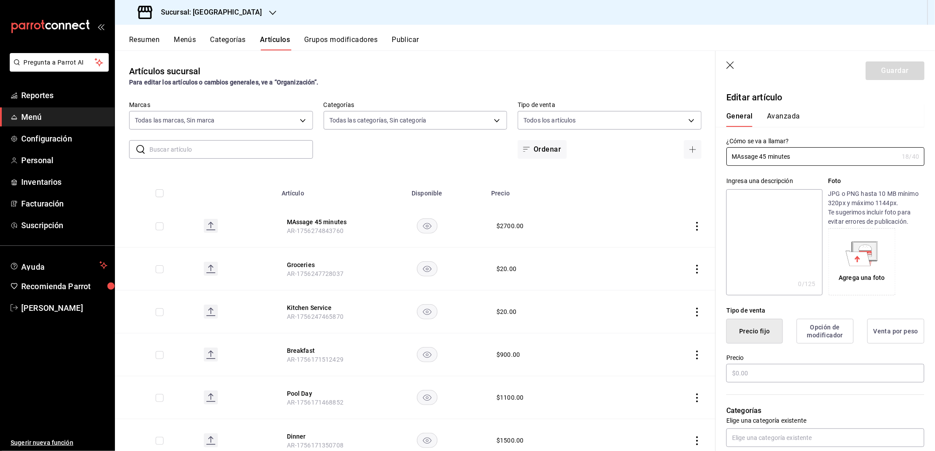
type input "$2700.00"
click at [743, 158] on input "MAssage 45 minutes" at bounding box center [813, 157] width 172 height 18
type input "Massage 45 minutes"
click at [886, 70] on button "Guardar" at bounding box center [895, 70] width 59 height 19
